Goal: Information Seeking & Learning: Learn about a topic

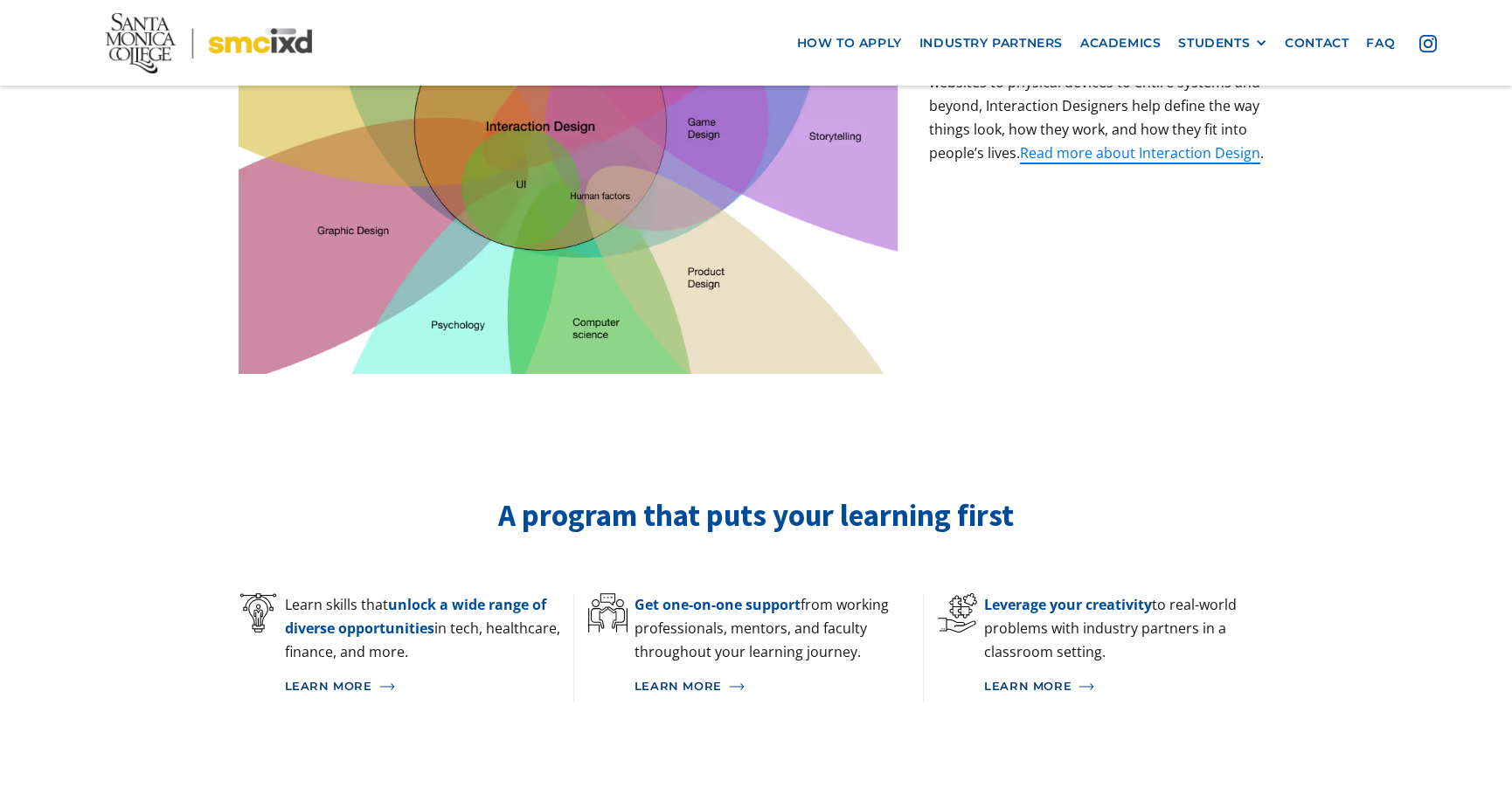
scroll to position [611, 0]
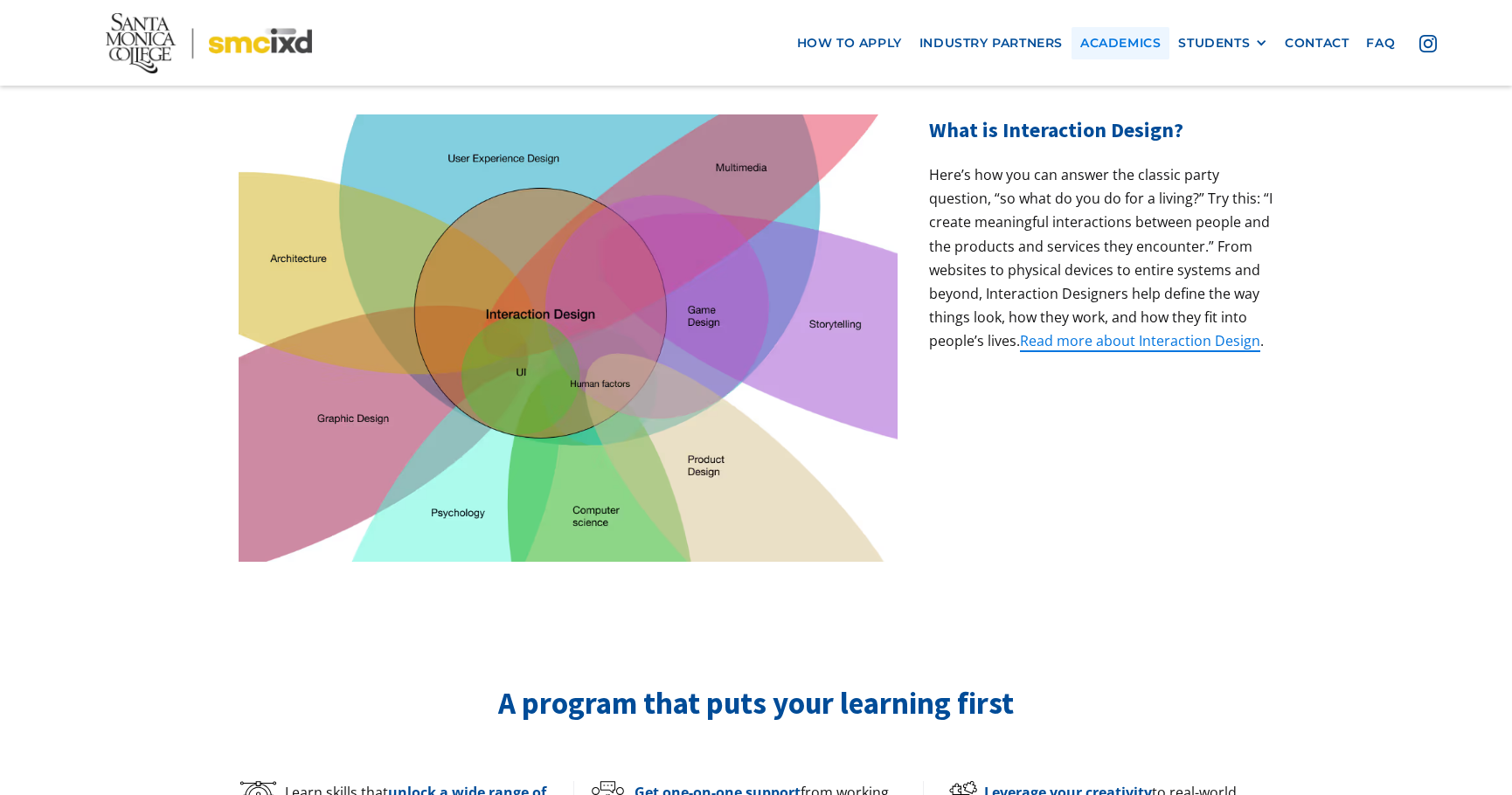
click at [1138, 41] on link "Academics" at bounding box center [1120, 43] width 98 height 32
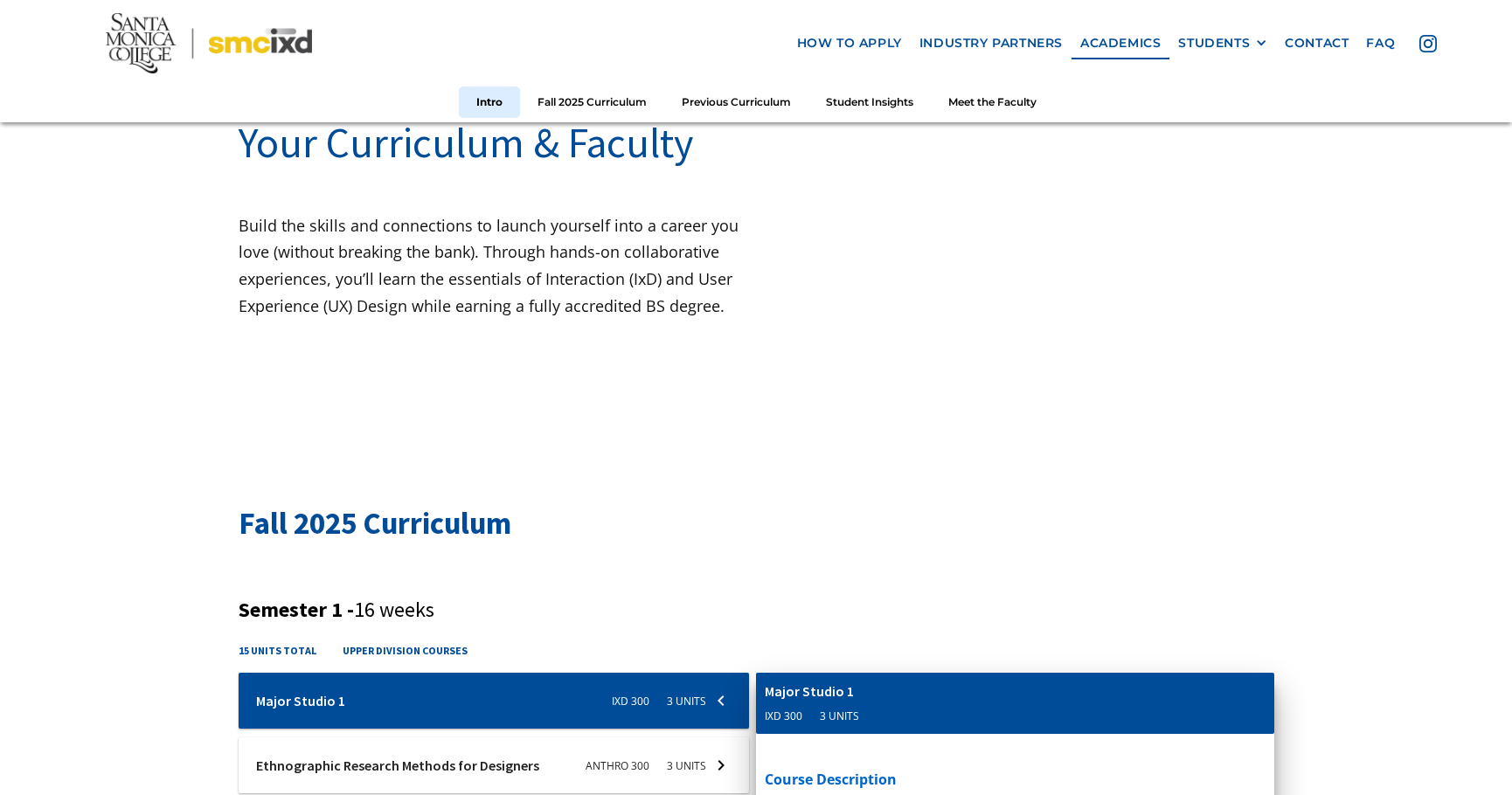
scroll to position [175, 0]
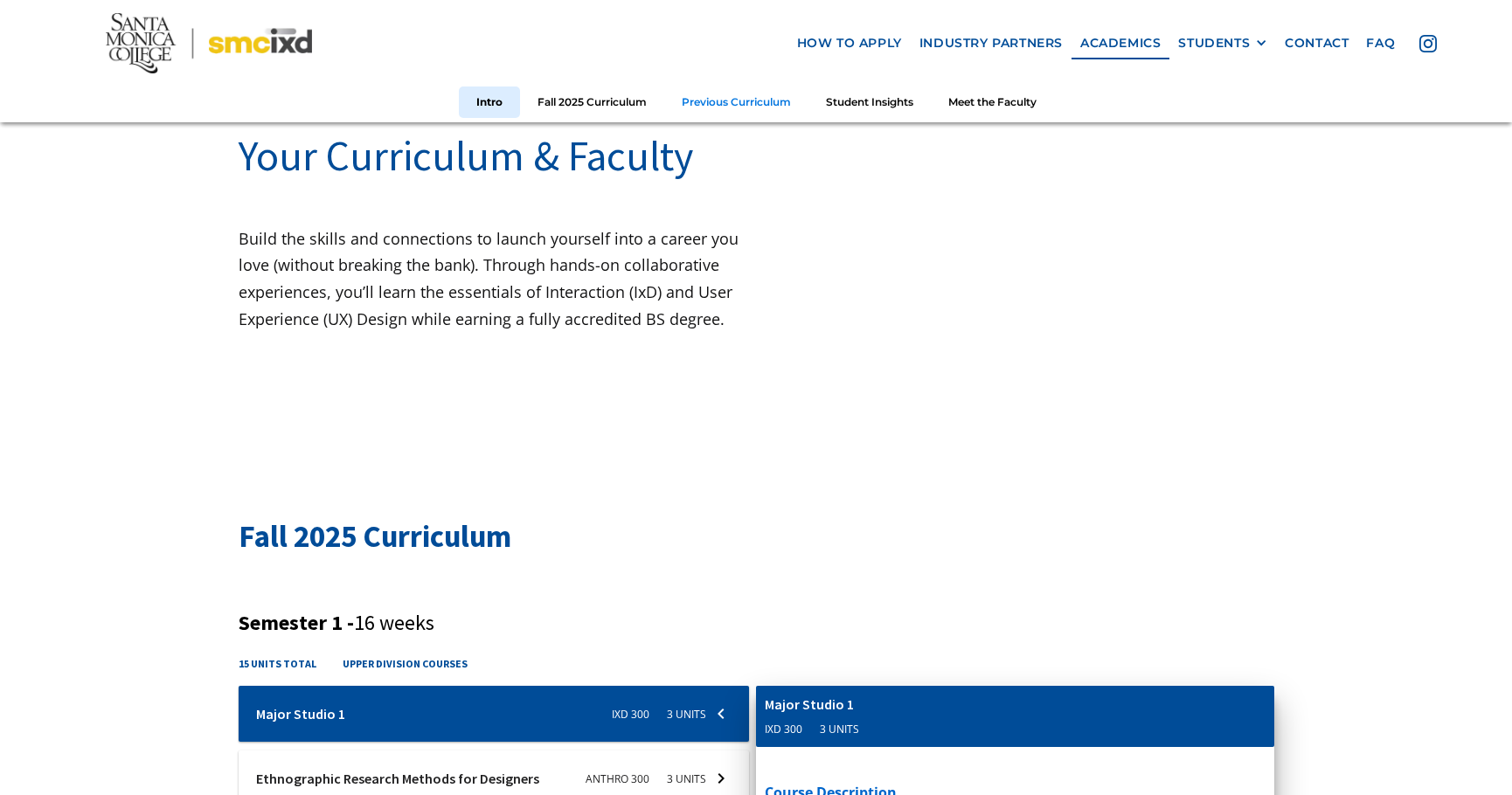
click at [730, 107] on link "Previous Curriculum" at bounding box center [737, 101] width 144 height 32
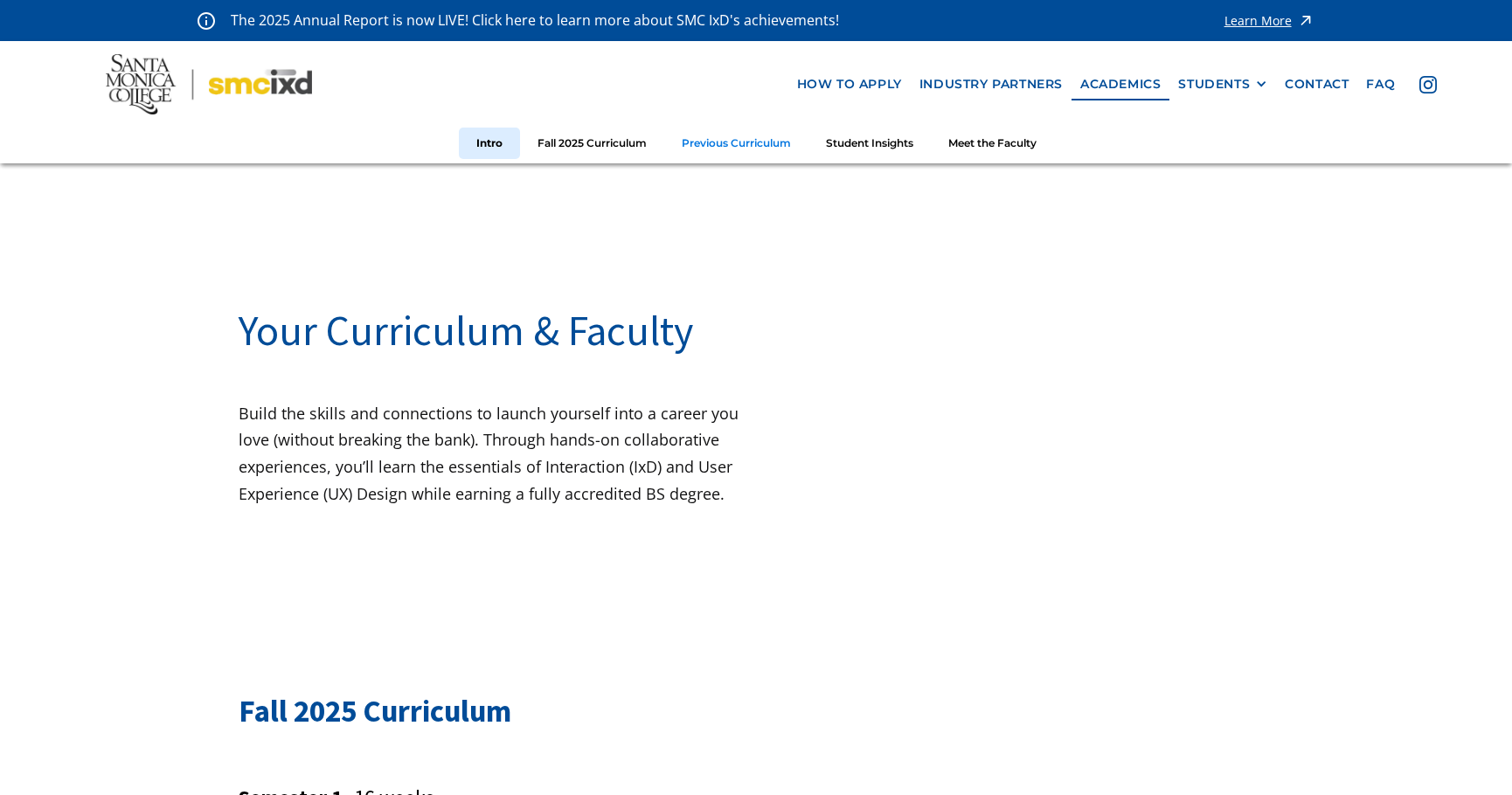
click at [736, 145] on link "Previous Curriculum" at bounding box center [737, 143] width 144 height 32
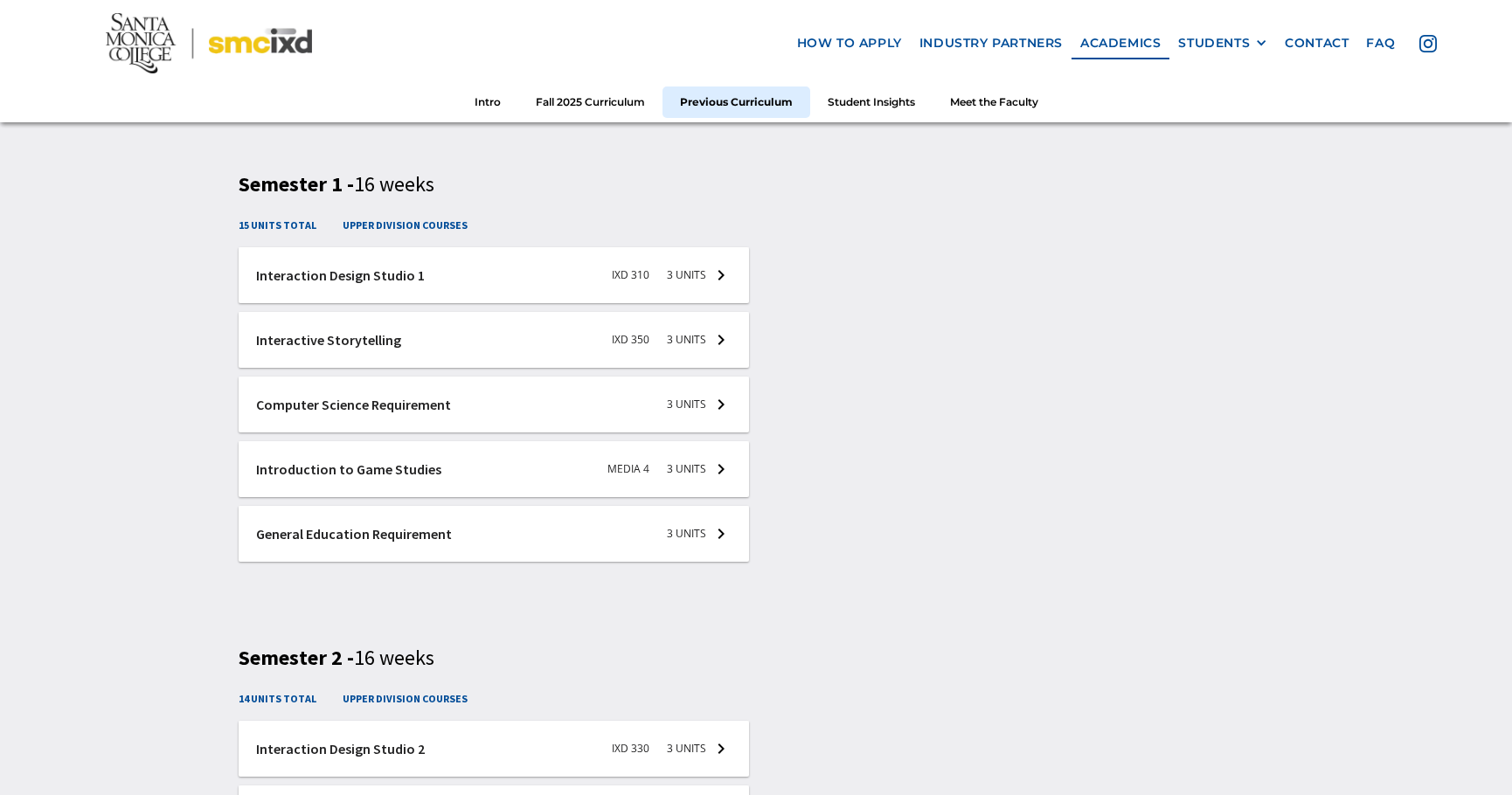
scroll to position [2556, 0]
